Goal: Task Accomplishment & Management: Complete application form

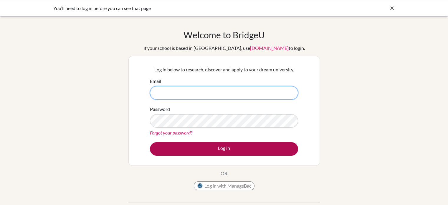
type input "cburns@earj.com.br"
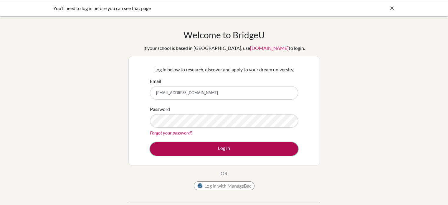
click at [216, 148] on button "Log in" at bounding box center [224, 149] width 148 height 14
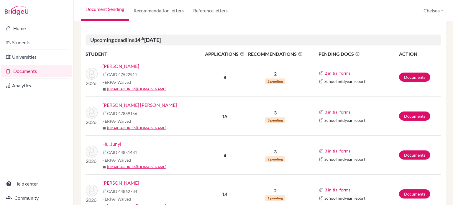
scroll to position [177, 0]
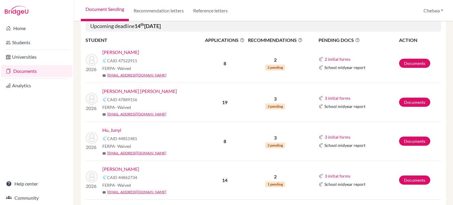
click at [119, 90] on link "Chaves Blackman, Thomas" at bounding box center [139, 91] width 75 height 7
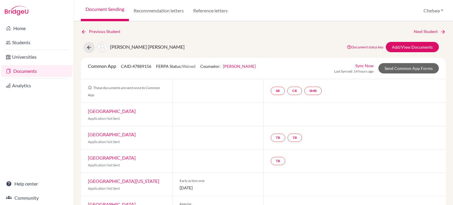
click at [132, 44] on span "[PERSON_NAME] [PERSON_NAME]" at bounding box center [147, 47] width 75 height 6
click at [125, 51] on div "[PERSON_NAME] [PERSON_NAME]" at bounding box center [133, 47] width 101 height 11
click at [273, 91] on link "SR" at bounding box center [278, 91] width 14 height 8
click at [272, 73] on link "School report" at bounding box center [277, 73] width 25 height 5
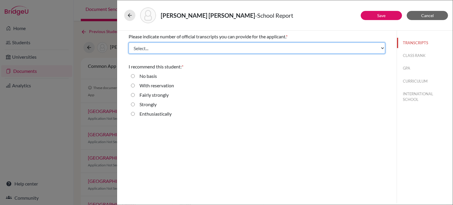
click at [250, 47] on select "Select... 1 2 3 4" at bounding box center [256, 47] width 256 height 11
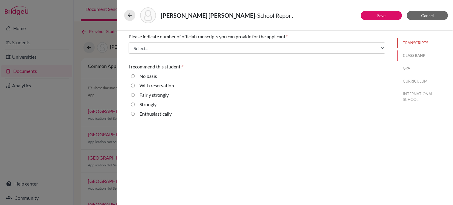
click at [417, 55] on button "CLASS RANK" at bounding box center [425, 55] width 56 height 10
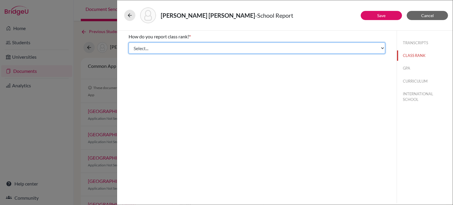
click at [250, 47] on select "Select... Exact Decile Quintile Quartile None" at bounding box center [256, 47] width 256 height 11
select select "5"
click at [128, 42] on select "Select... Exact Decile Quintile Quartile None" at bounding box center [256, 47] width 256 height 11
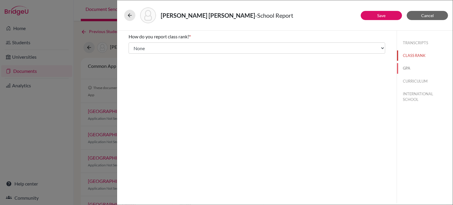
click at [404, 70] on button "GPA" at bounding box center [425, 68] width 56 height 10
click at [137, 57] on div "No" at bounding box center [140, 56] width 11 height 9
click at [134, 57] on input "No" at bounding box center [133, 55] width 4 height 7
radio input "true"
click at [410, 82] on button "CURRICULUM" at bounding box center [425, 81] width 56 height 10
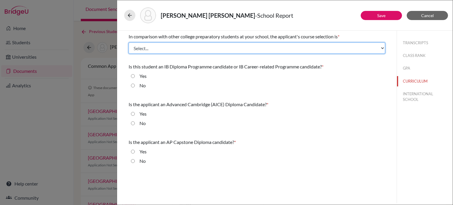
click at [138, 47] on select "Select... Less than demanding Average [PERSON_NAME] Very demanding Most demandi…" at bounding box center [256, 47] width 256 height 11
select select "4"
click at [128, 42] on select "Select... Less than demanding Average [PERSON_NAME] Very demanding Most demandi…" at bounding box center [256, 47] width 256 height 11
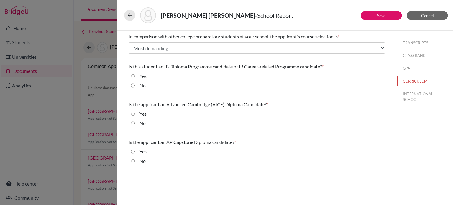
click at [131, 75] on input "Yes" at bounding box center [133, 75] width 4 height 7
radio input "true"
click at [134, 124] on input "No" at bounding box center [133, 123] width 4 height 7
radio input "true"
click at [132, 160] on input "No" at bounding box center [133, 160] width 4 height 7
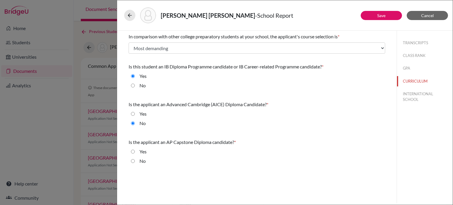
radio input "true"
click at [381, 16] on link "Save" at bounding box center [381, 15] width 8 height 5
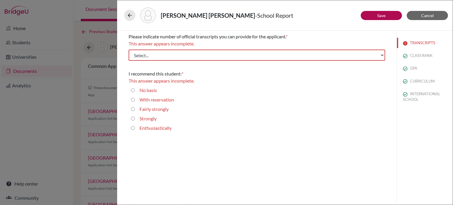
click at [245, 61] on div "Please indicate number of official transcripts you can provide for the applican…" at bounding box center [256, 47] width 256 height 32
click at [241, 57] on select "Select... 1 2 3 4" at bounding box center [256, 55] width 256 height 11
select select "1"
click at [128, 50] on select "Select... 1 2 3 4" at bounding box center [256, 55] width 256 height 11
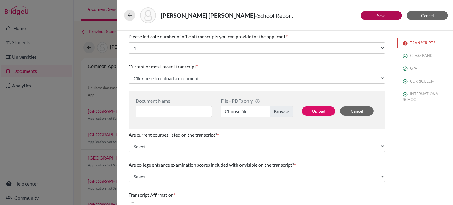
click at [74, 17] on div "[PERSON_NAME] [PERSON_NAME] - School Report Save Cancel Please indicate number …" at bounding box center [226, 102] width 453 height 205
